Goal: Transaction & Acquisition: Purchase product/service

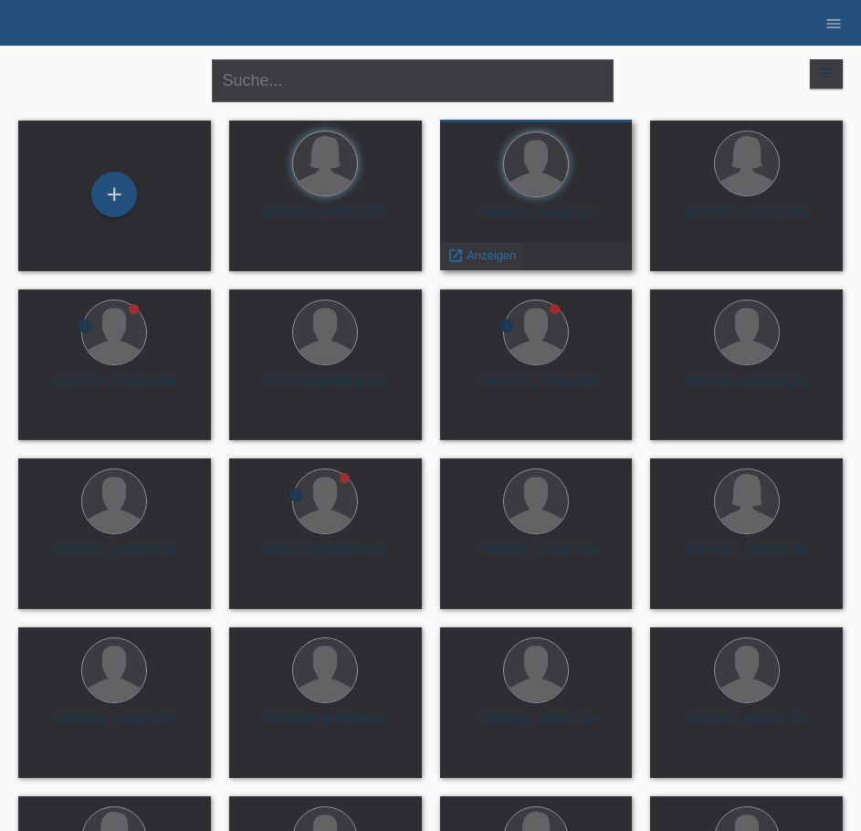
click at [490, 255] on span "Anzeigen" at bounding box center [491, 255] width 49 height 14
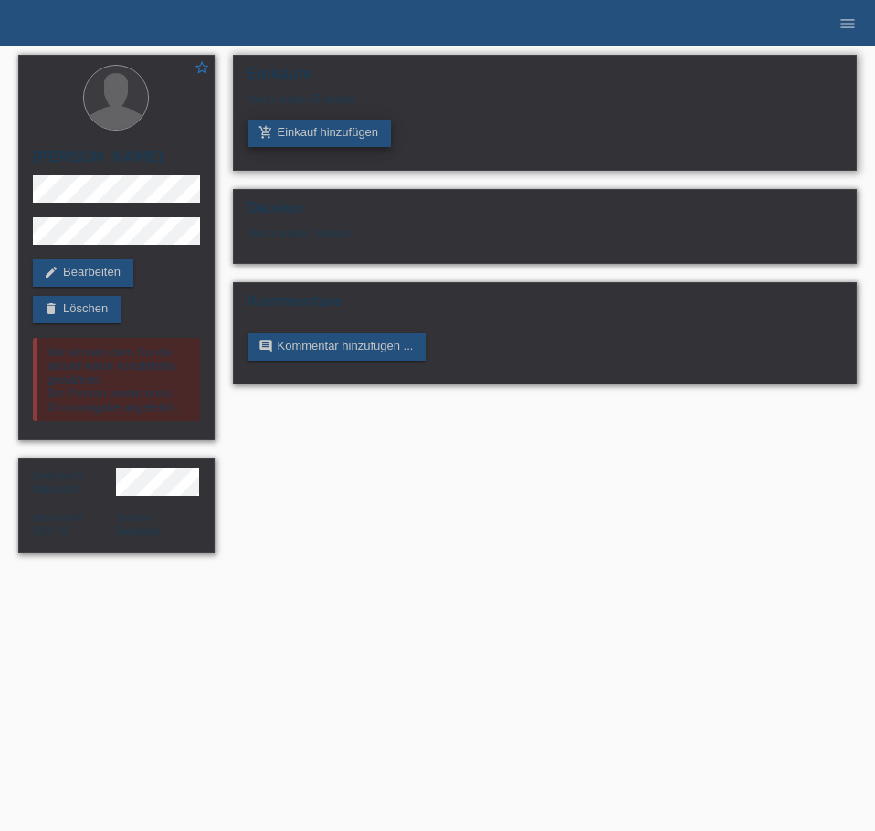
click at [352, 135] on link "add_shopping_cart Einkauf hinzufügen" at bounding box center [320, 133] width 144 height 27
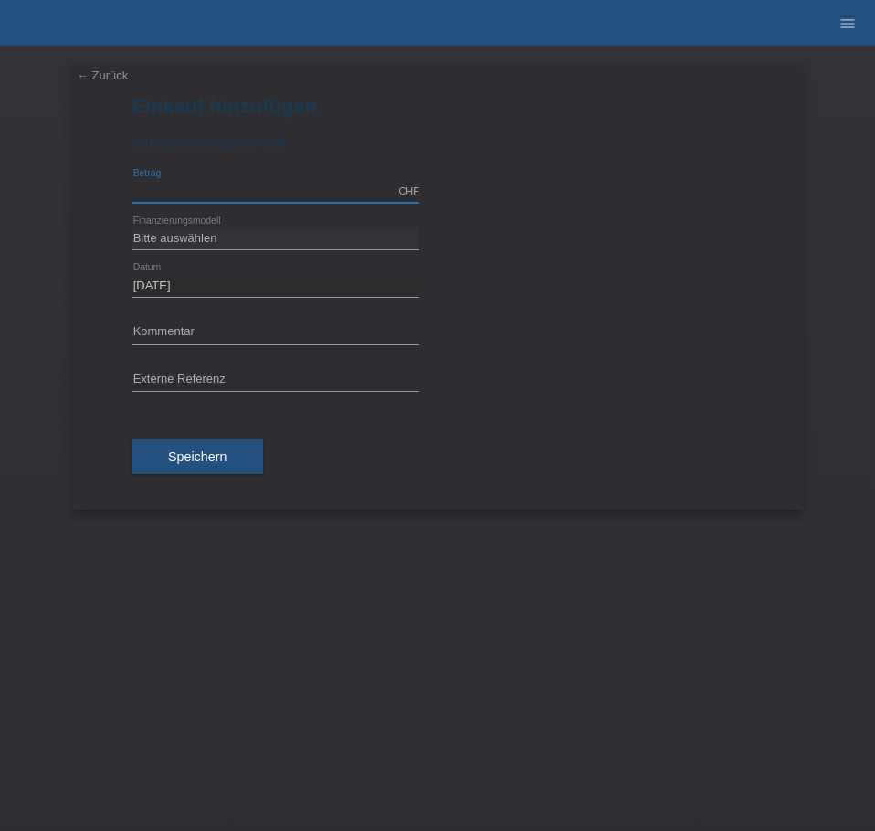
click at [229, 193] on input "text" at bounding box center [276, 191] width 288 height 23
type input "3000.00"
click at [210, 234] on select "Bitte auswählen Fixe Raten Kauf auf Rechnung mit Teilzahlungsoption" at bounding box center [276, 238] width 288 height 22
select select "69"
click at [132, 227] on select "Bitte auswählen Fixe Raten Kauf auf Rechnung mit Teilzahlungsoption" at bounding box center [276, 238] width 288 height 22
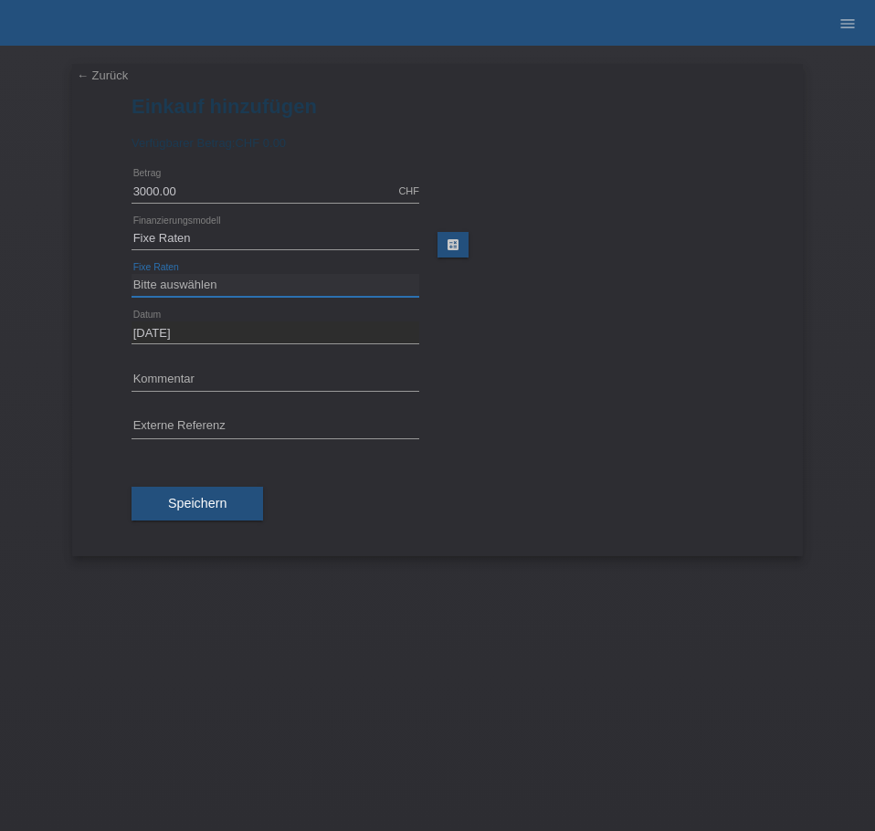
click at [234, 281] on select "Bitte auswählen 12 Raten 24 Raten 36 Raten 48 Raten" at bounding box center [276, 285] width 288 height 22
select select "139"
click at [132, 274] on select "Bitte auswählen 12 Raten 24 Raten 36 Raten 48 Raten" at bounding box center [276, 285] width 288 height 22
drag, startPoint x: 197, startPoint y: 501, endPoint x: 322, endPoint y: 500, distance: 125.1
click at [200, 502] on span "Speichern" at bounding box center [197, 503] width 58 height 15
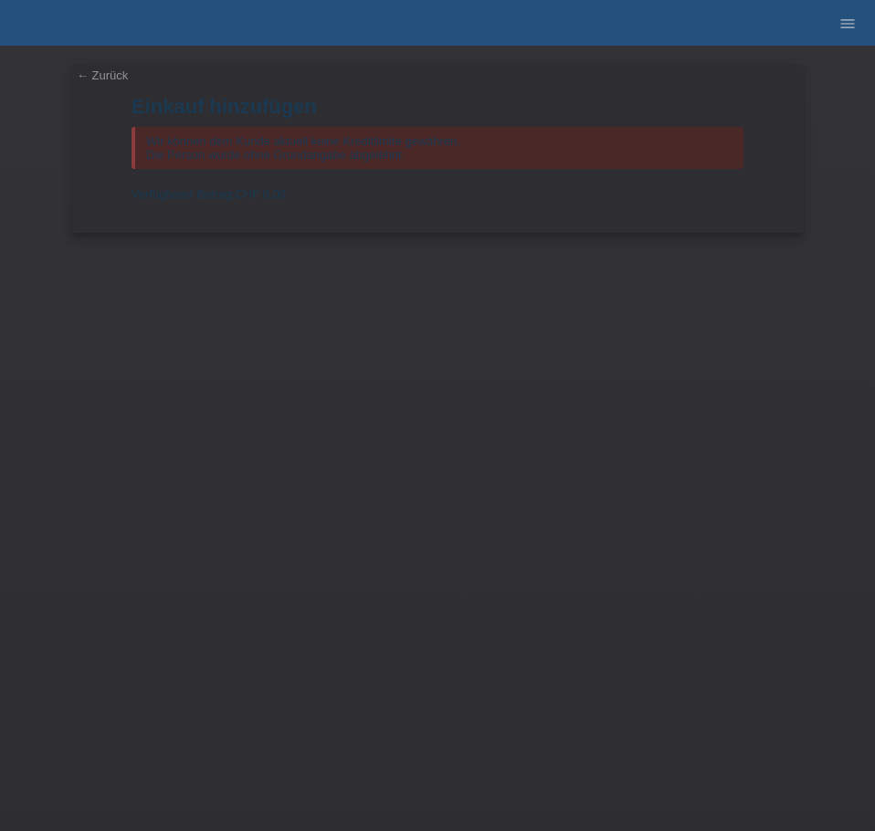
click at [584, 356] on div "← Zurück Einkauf hinzufügen Wir können dem Kunde aktuell keine Kreditlimite gew…" at bounding box center [437, 438] width 875 height 785
click at [418, 203] on form "Einkauf hinzufügen Wir können dem Kunde aktuell keine Kreditlimite gewähren. Di…" at bounding box center [438, 164] width 612 height 138
